Goal: Transaction & Acquisition: Download file/media

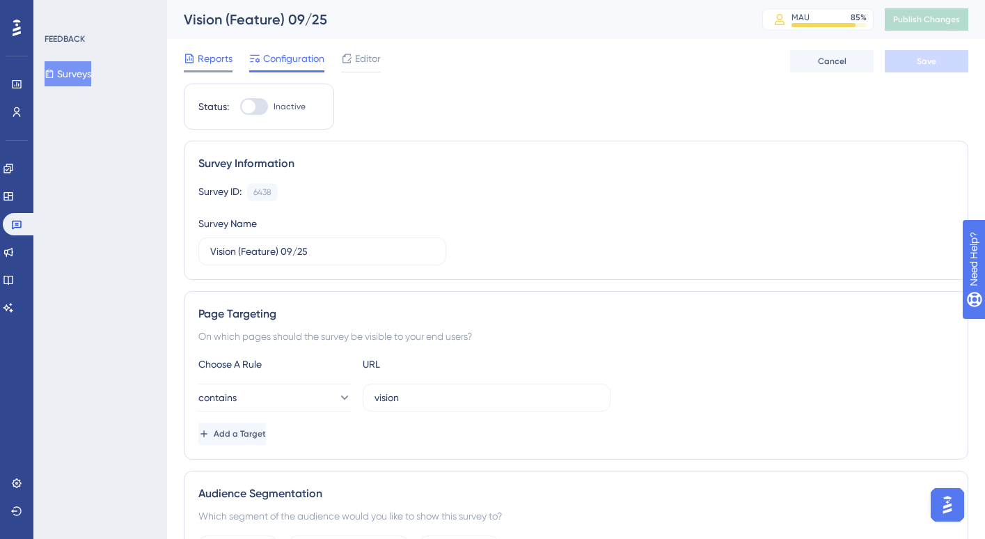
click at [218, 58] on span "Reports" at bounding box center [215, 58] width 35 height 17
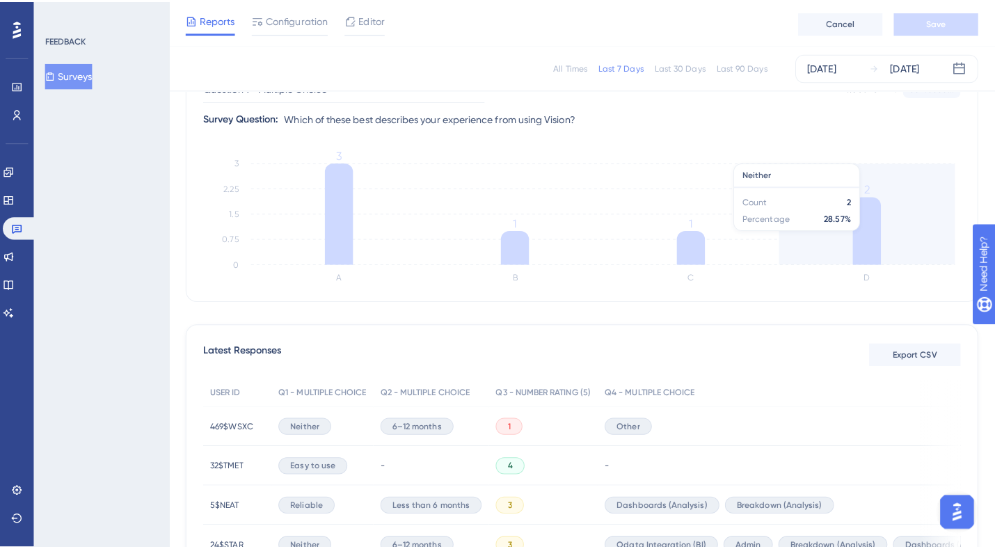
scroll to position [164, 0]
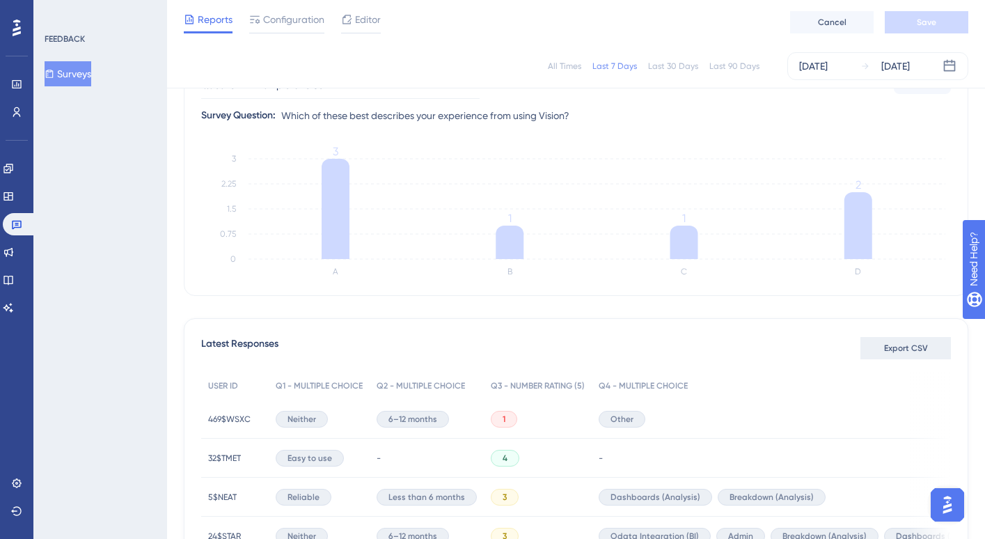
click at [895, 349] on span "Export CSV" at bounding box center [906, 347] width 44 height 11
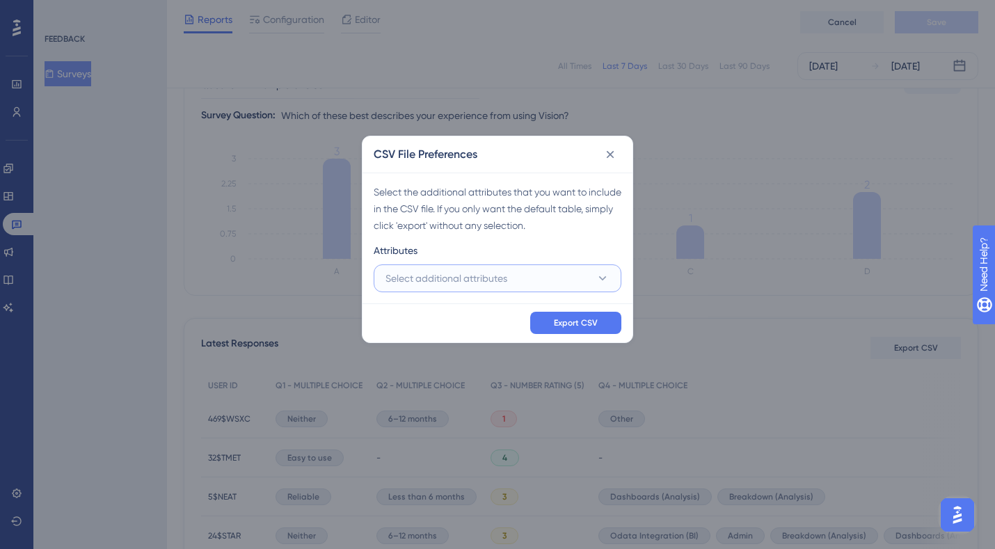
click at [559, 283] on button "Select additional attributes" at bounding box center [498, 278] width 248 height 28
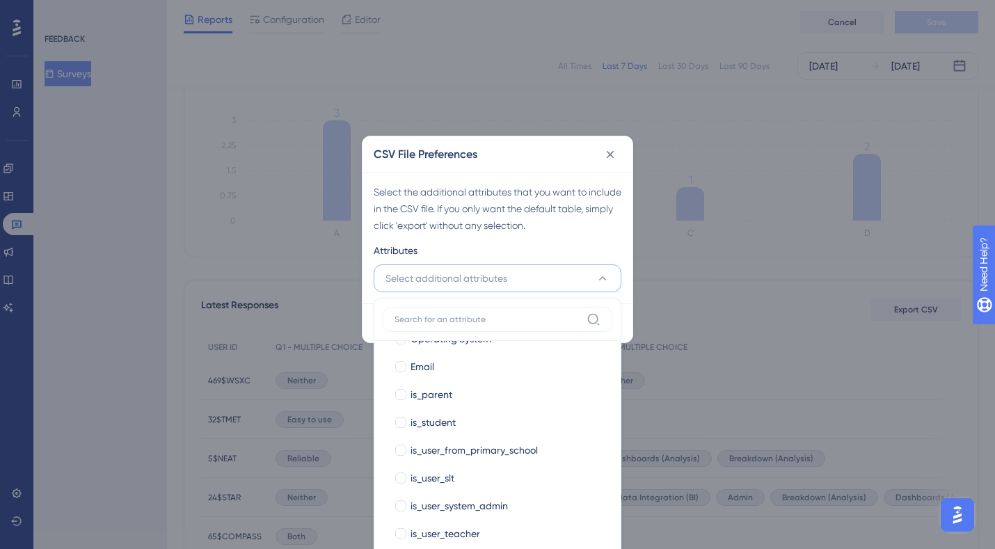
scroll to position [193, 0]
click at [399, 469] on div at bounding box center [401, 476] width 14 height 14
checkbox input "true"
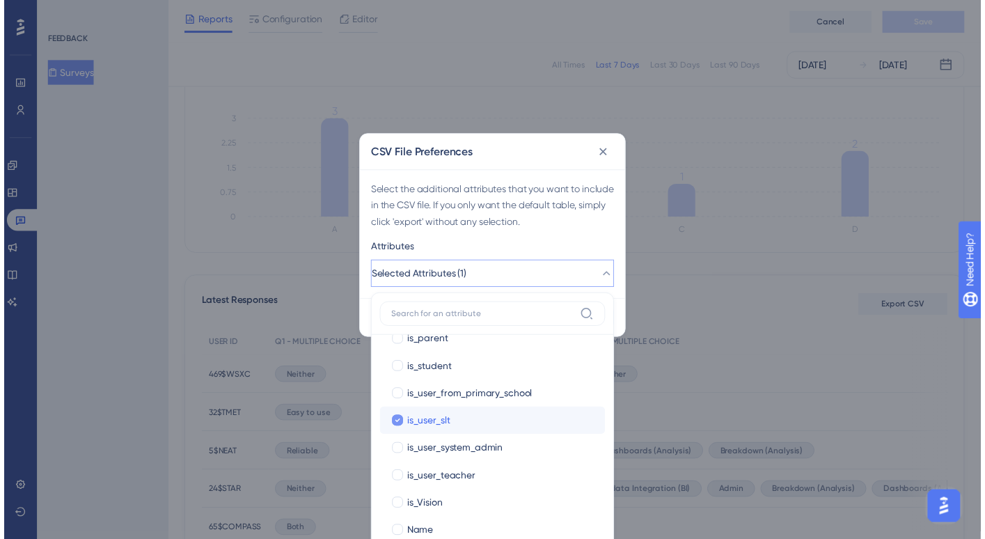
scroll to position [242, 0]
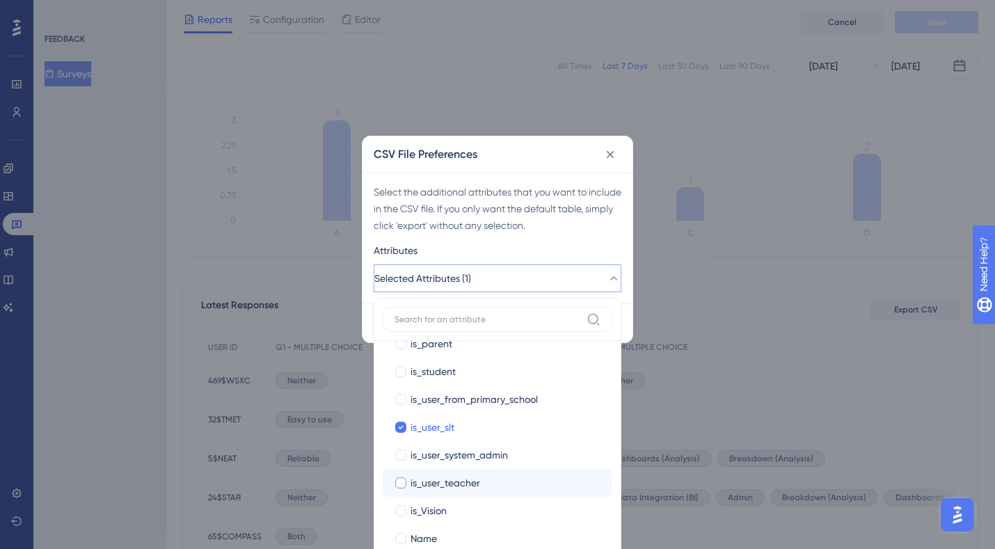
click at [397, 484] on div at bounding box center [400, 482] width 11 height 11
checkbox input "true"
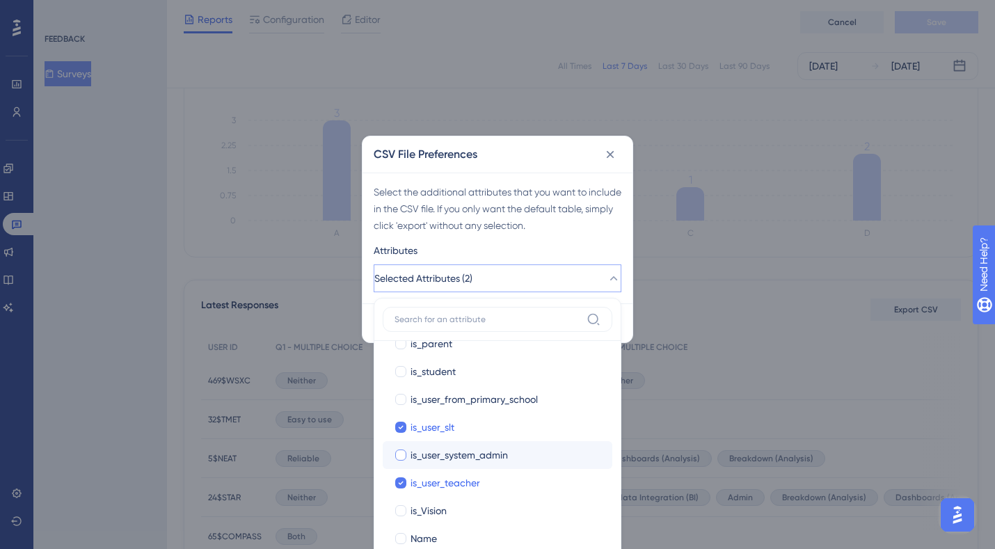
click at [398, 459] on div at bounding box center [400, 455] width 11 height 11
checkbox input "true"
click at [549, 251] on div "Attributes" at bounding box center [498, 253] width 248 height 22
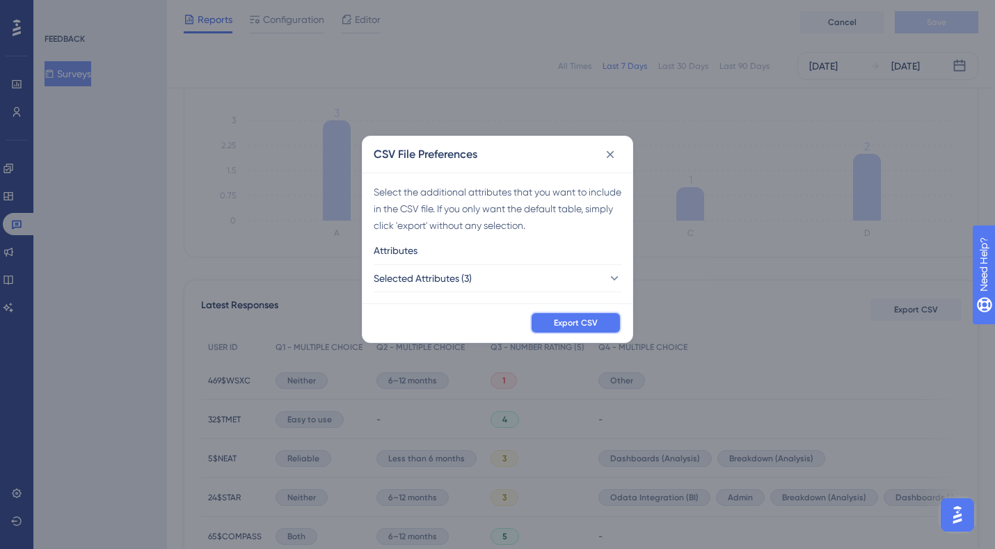
click at [572, 319] on span "Export CSV" at bounding box center [576, 322] width 44 height 11
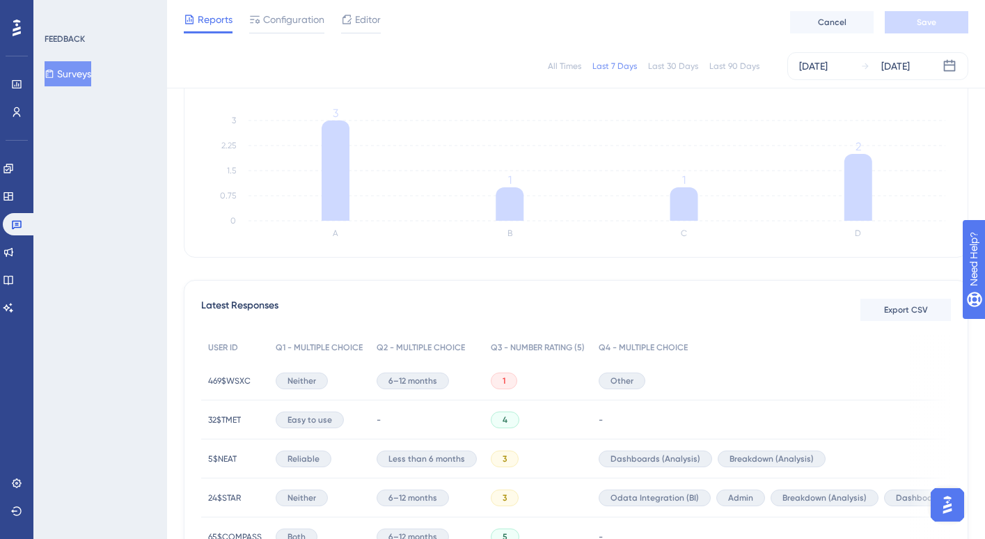
scroll to position [0, 0]
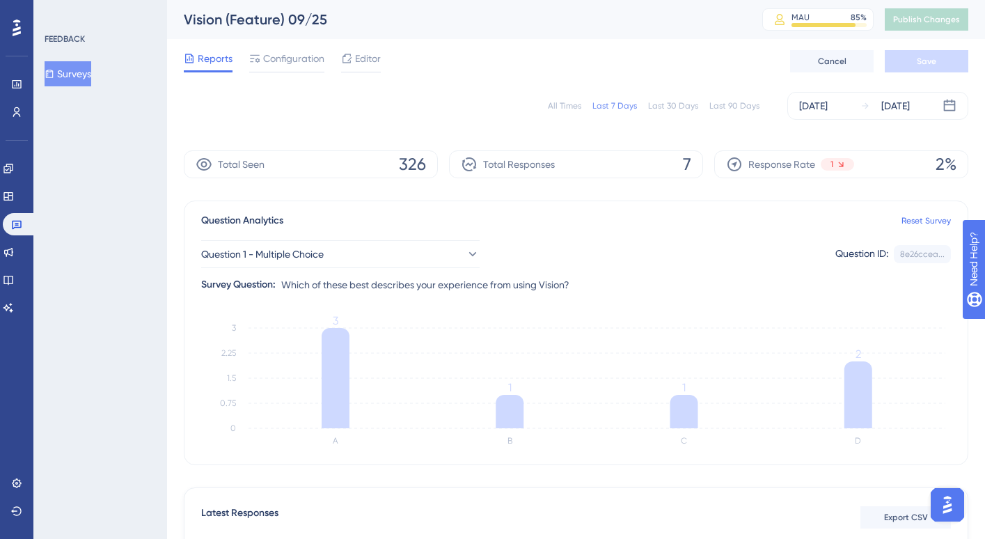
click at [565, 108] on div "All Times" at bounding box center [564, 105] width 33 height 11
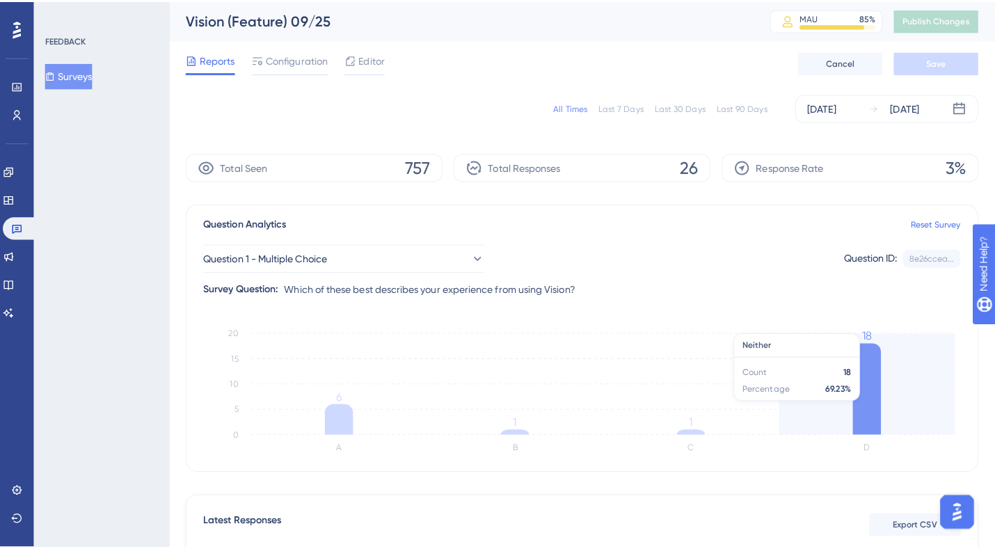
scroll to position [265, 0]
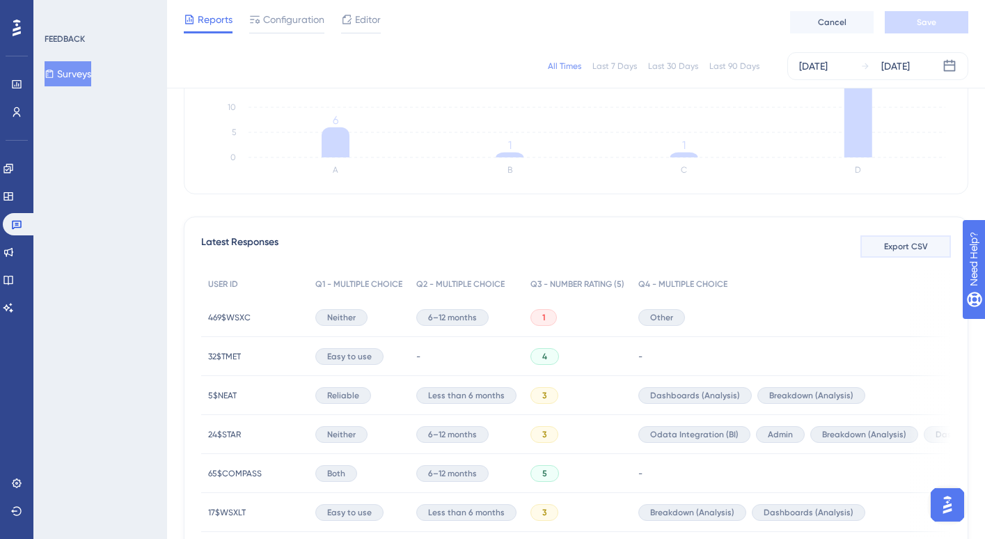
click at [905, 255] on button "Export CSV" at bounding box center [905, 246] width 90 height 22
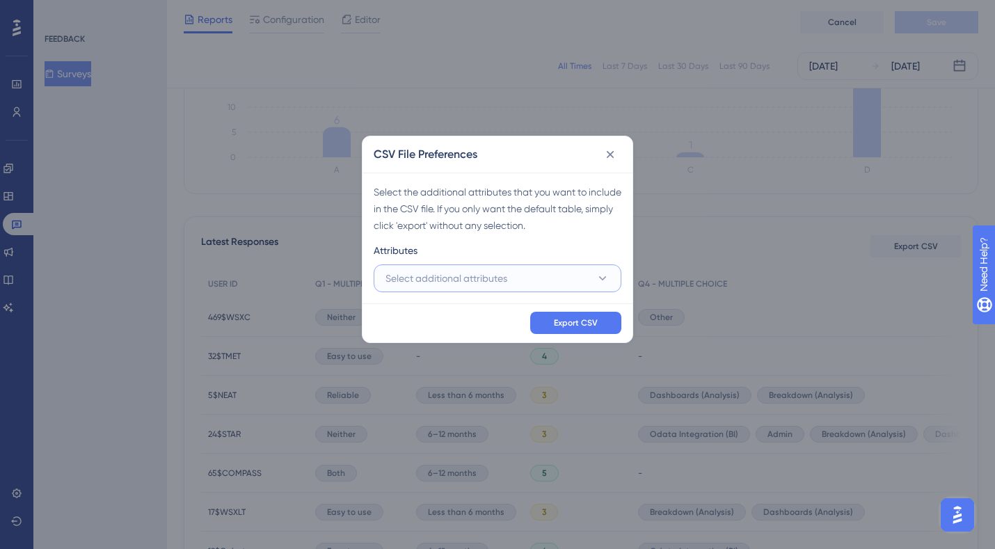
click at [580, 276] on button "Select additional attributes" at bounding box center [498, 278] width 248 height 28
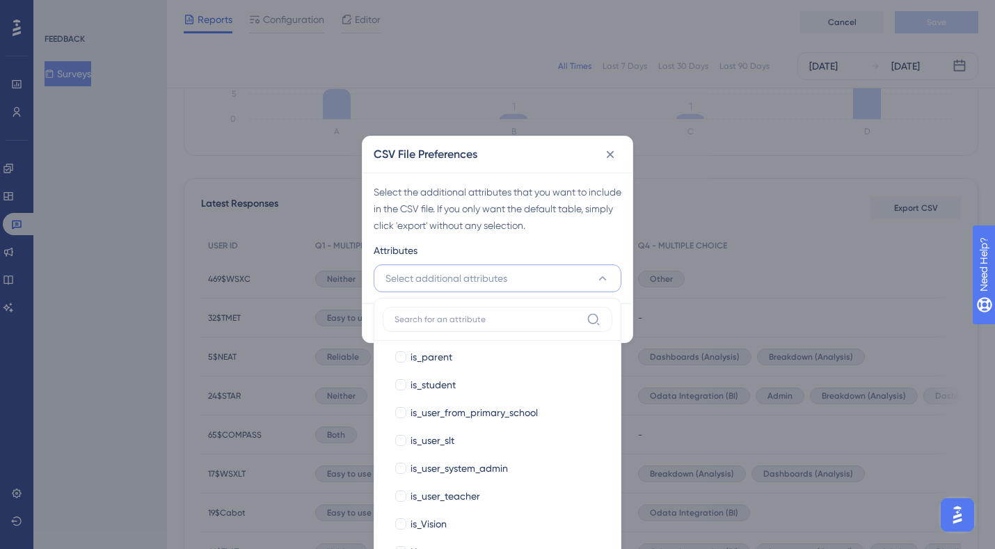
scroll to position [229, 0]
click at [396, 438] on div at bounding box center [400, 440] width 11 height 11
checkbox input "true"
click at [398, 459] on label "is_user_system_admin is_user_system_admin" at bounding box center [498, 468] width 230 height 28
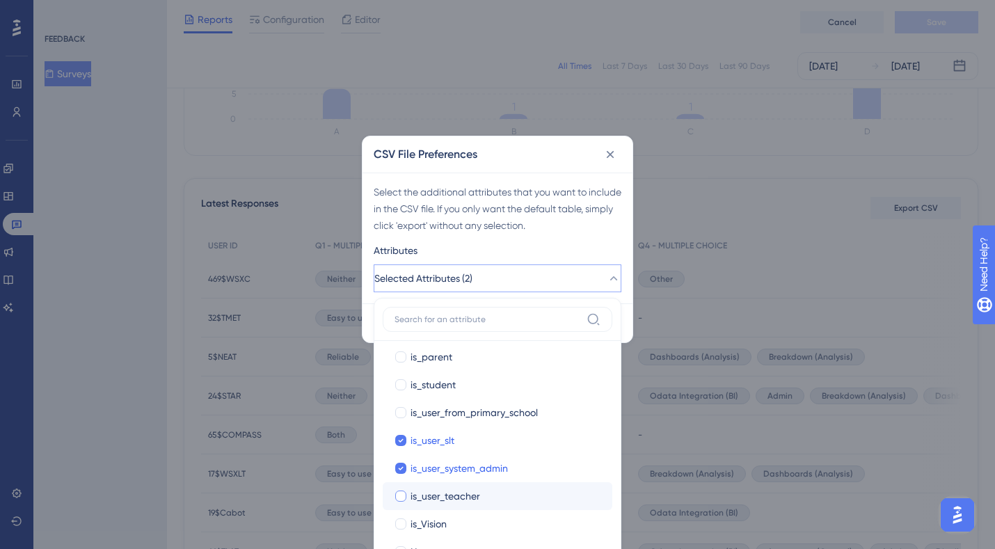
click at [396, 488] on label "is_user_teacher" at bounding box center [497, 496] width 207 height 17
checkbox input "true"
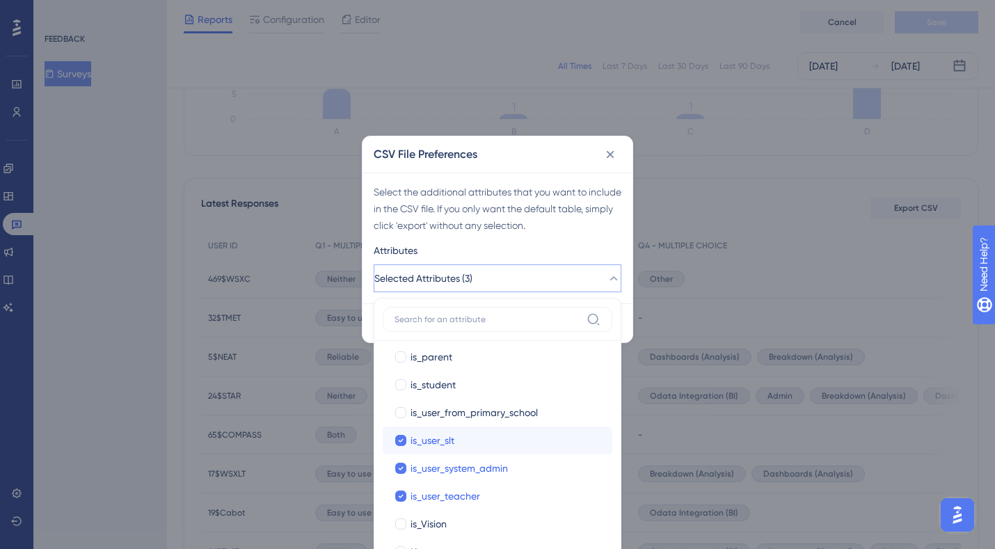
click at [524, 430] on label "is_user_slt is_user_slt" at bounding box center [498, 441] width 230 height 28
checkbox input "true"
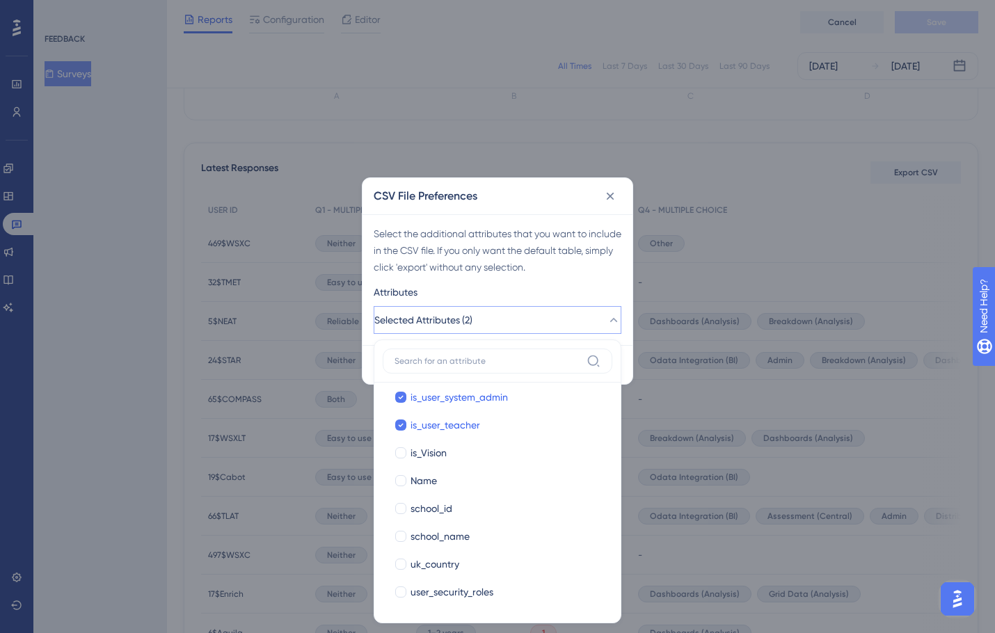
scroll to position [342, 0]
click at [685, 388] on div "CSV File Preferences Select the additional attributes that you want to include …" at bounding box center [497, 316] width 995 height 633
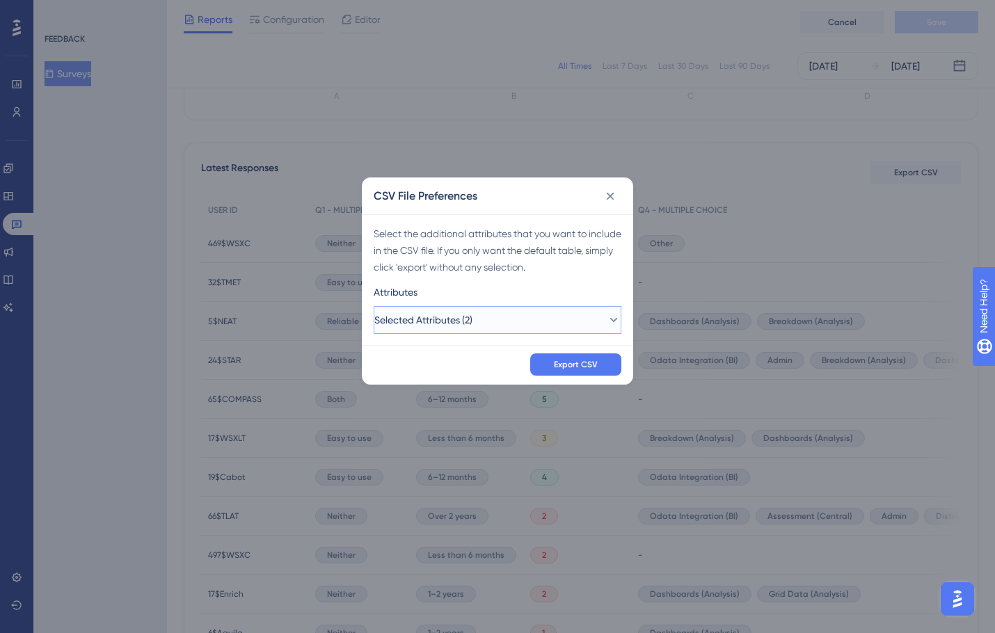
click at [488, 316] on button "Selected Attributes (2)" at bounding box center [498, 320] width 248 height 28
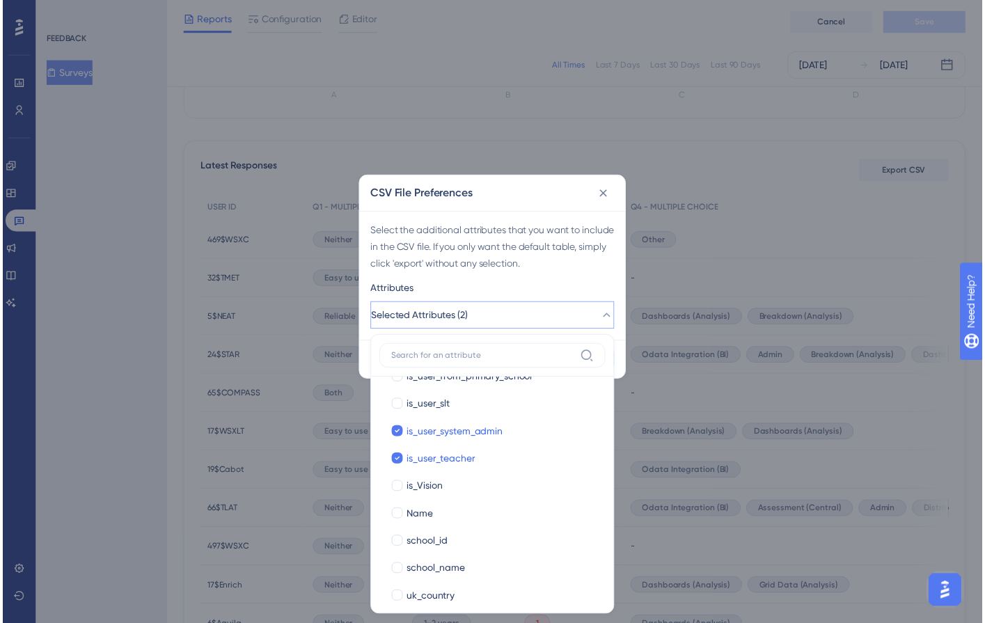
scroll to position [301, 0]
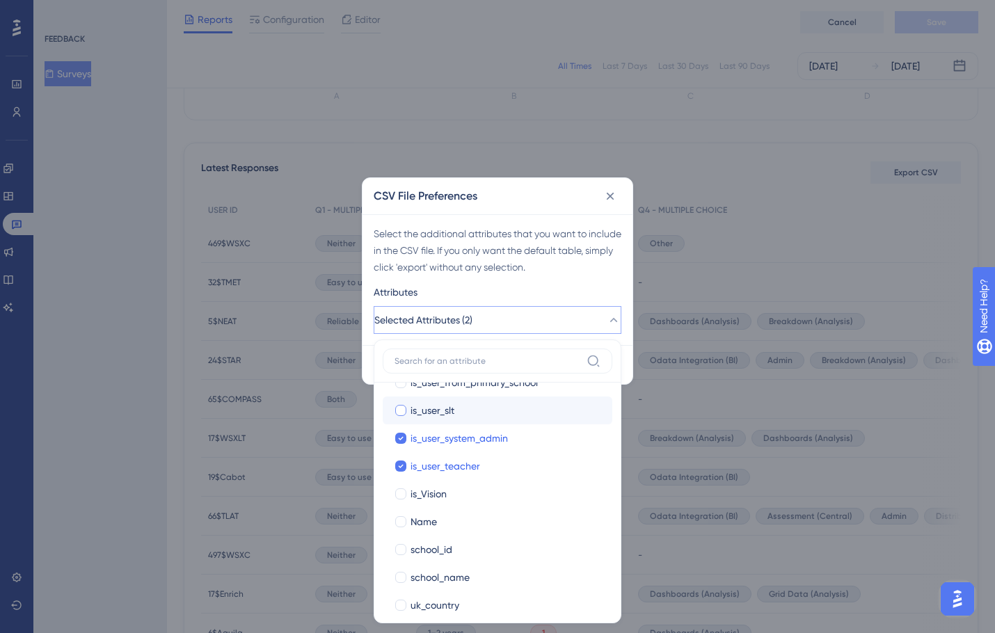
click at [399, 414] on div at bounding box center [400, 410] width 11 height 11
checkbox input "true"
click at [567, 292] on div "Attributes" at bounding box center [498, 295] width 248 height 22
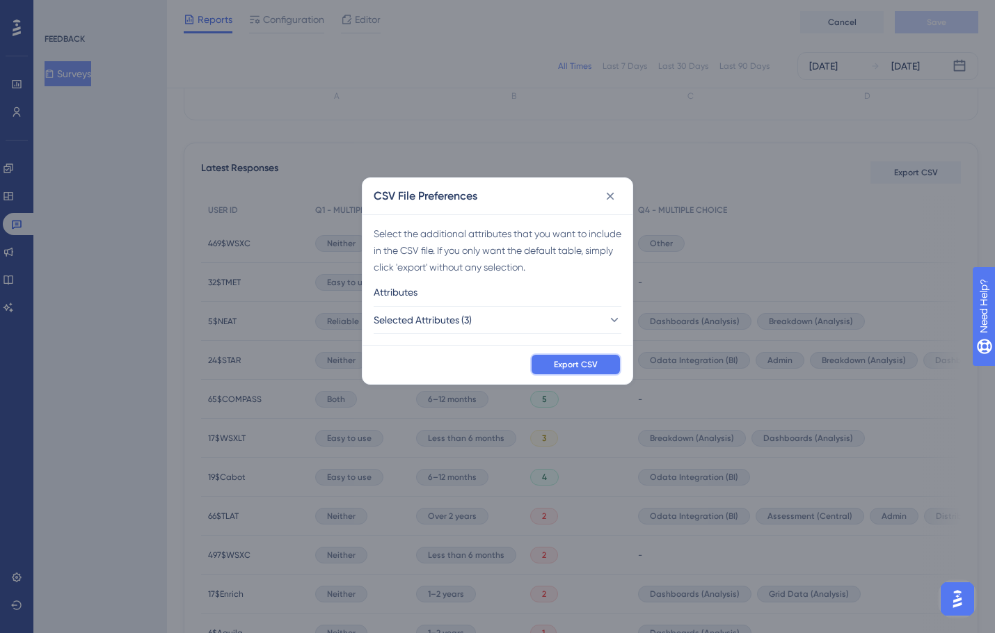
click at [553, 362] on button "Export CSV" at bounding box center [575, 364] width 91 height 22
